Goal: Check status: Check status

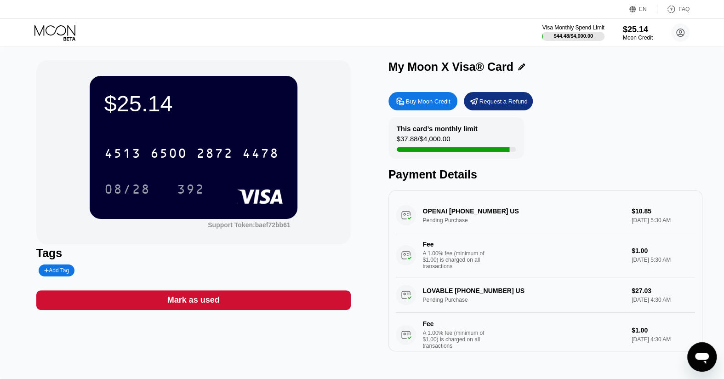
click at [5, 66] on div "$25.14 4513 6500 2872 4478 08/28 392 Support Token: baef72bb61 Tags Add Tag Mar…" at bounding box center [362, 212] width 724 height 333
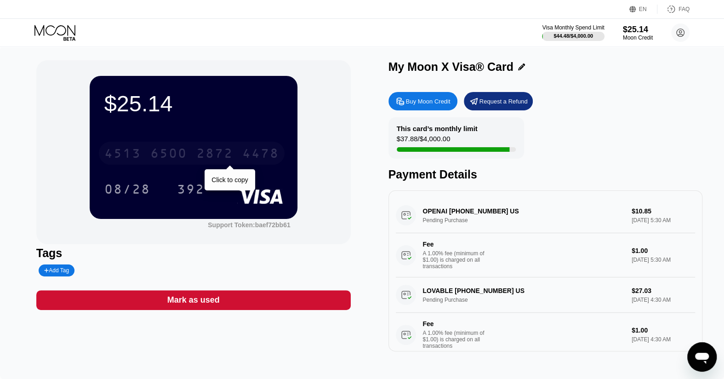
click at [195, 154] on div "[CREDIT_CARD_NUMBER]" at bounding box center [192, 153] width 186 height 23
